Goal: Find specific page/section: Find specific page/section

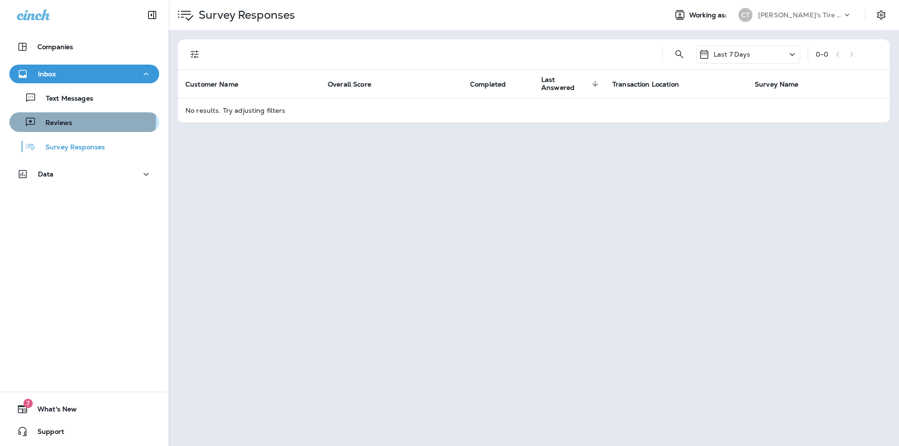
click at [53, 120] on p "Reviews" at bounding box center [54, 123] width 36 height 9
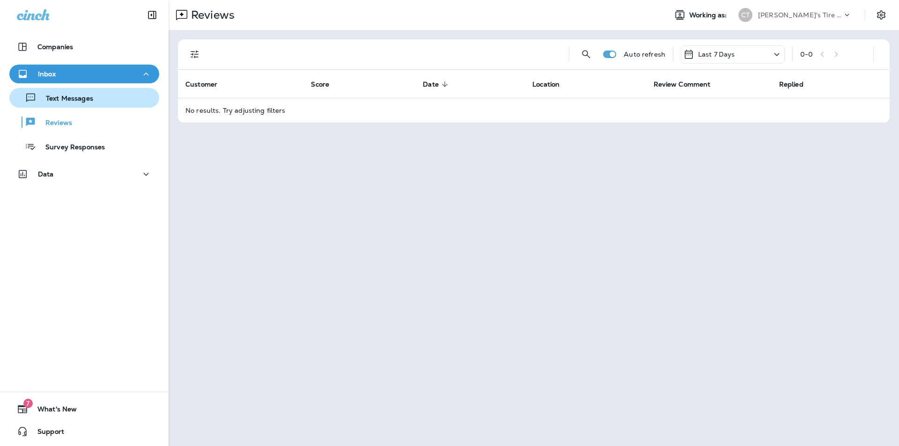
click at [72, 104] on div "Text Messages" at bounding box center [53, 98] width 80 height 14
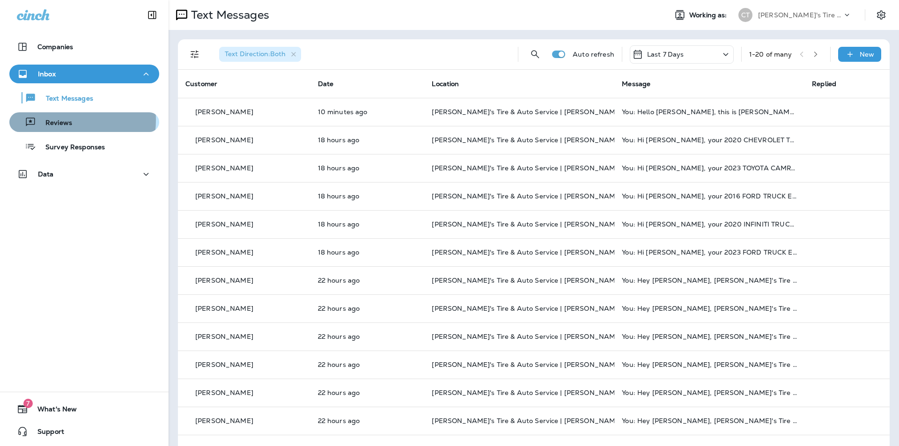
click at [58, 120] on p "Reviews" at bounding box center [54, 123] width 36 height 9
